Goal: Communication & Community: Ask a question

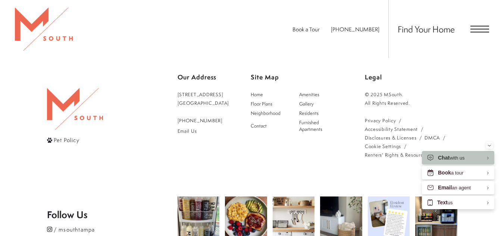
scroll to position [1314, 0]
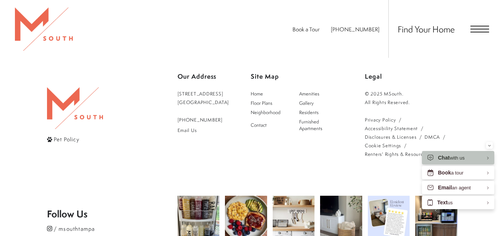
click at [374, 124] on link "Accessibility Statement" at bounding box center [391, 128] width 53 height 9
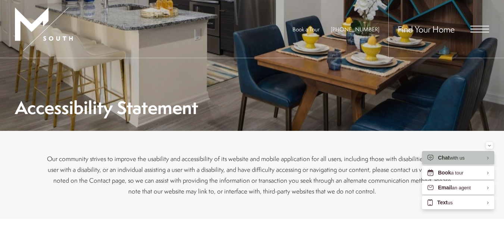
scroll to position [49, 0]
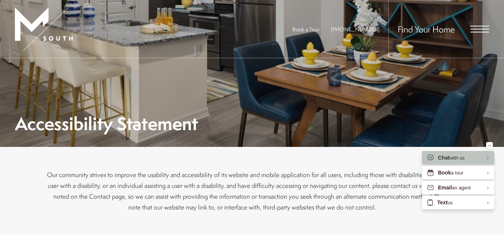
click at [477, 22] on div "Find Your Home" at bounding box center [438, 29] width 101 height 58
click at [477, 31] on span "Open Menu" at bounding box center [480, 29] width 19 height 7
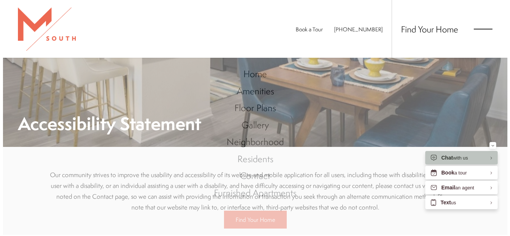
scroll to position [0, 0]
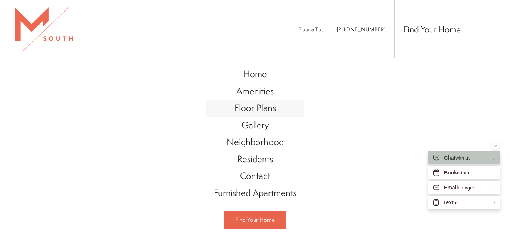
click at [243, 108] on span "Floor Plans" at bounding box center [254, 108] width 41 height 13
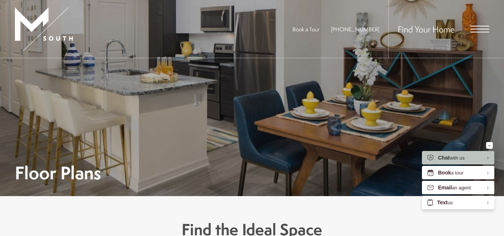
click at [477, 29] on span "Open Menu" at bounding box center [480, 29] width 19 height 1
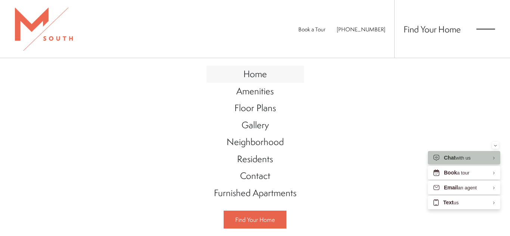
click at [244, 73] on span "Home" at bounding box center [255, 74] width 24 height 13
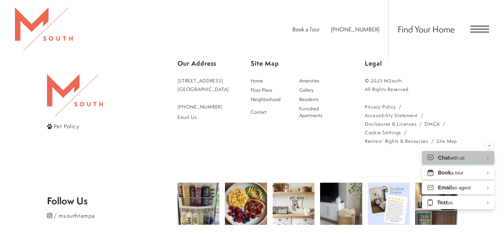
scroll to position [1350, 0]
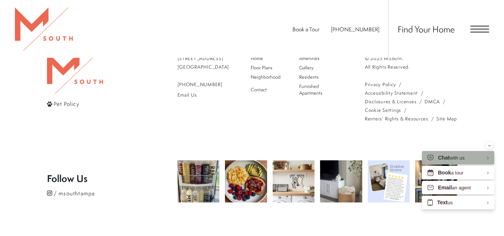
click at [468, 155] on div "Chat with us" at bounding box center [458, 157] width 72 height 13
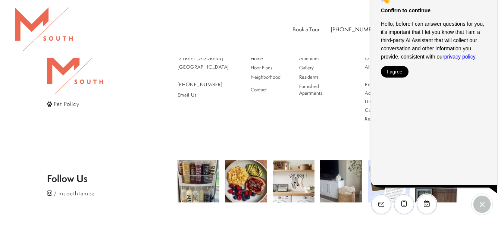
click at [403, 75] on button "I agree" at bounding box center [395, 72] width 28 height 12
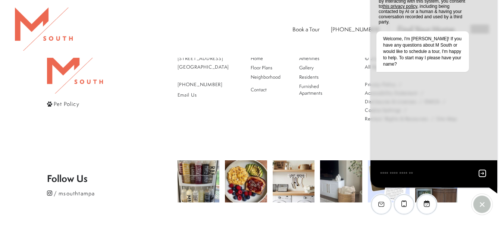
click at [393, 167] on div "EliseAI Widget" at bounding box center [434, 173] width 127 height 27
click at [381, 181] on div "EliseAI Widget" at bounding box center [434, 173] width 127 height 27
click at [387, 174] on textarea "EliseAI Widget" at bounding box center [425, 173] width 91 height 9
type textarea "**********"
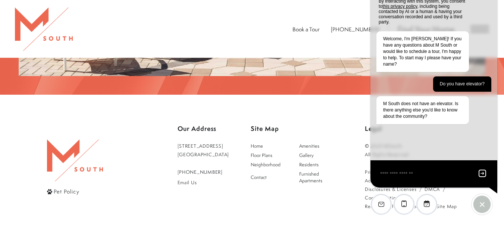
scroll to position [1260, 0]
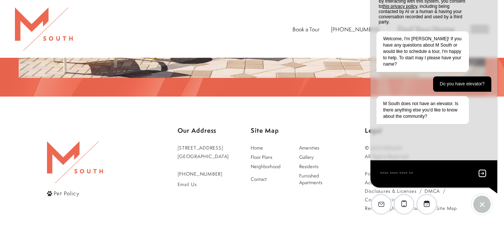
drag, startPoint x: 236, startPoint y: 60, endPoint x: 481, endPoint y: 174, distance: 270.3
click at [481, 174] on icon "Send message" at bounding box center [482, 173] width 7 height 7
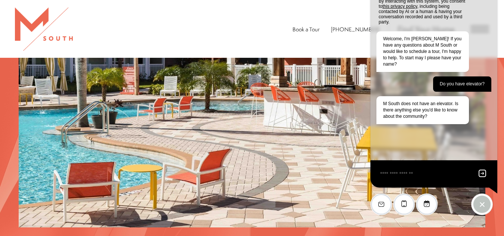
scroll to position [1106, 0]
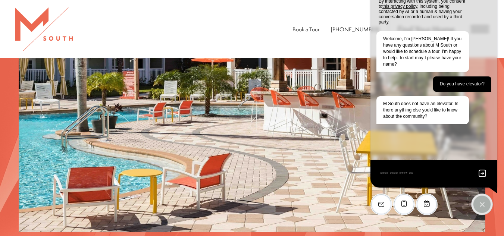
click at [485, 200] on div "EliseAI Widget" at bounding box center [482, 204] width 17 height 17
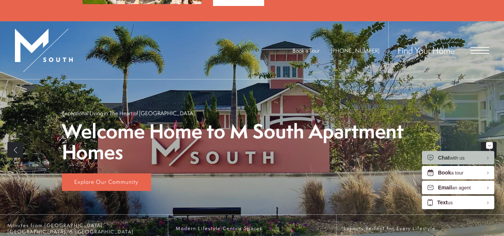
scroll to position [82, 0]
